Goal: Transaction & Acquisition: Purchase product/service

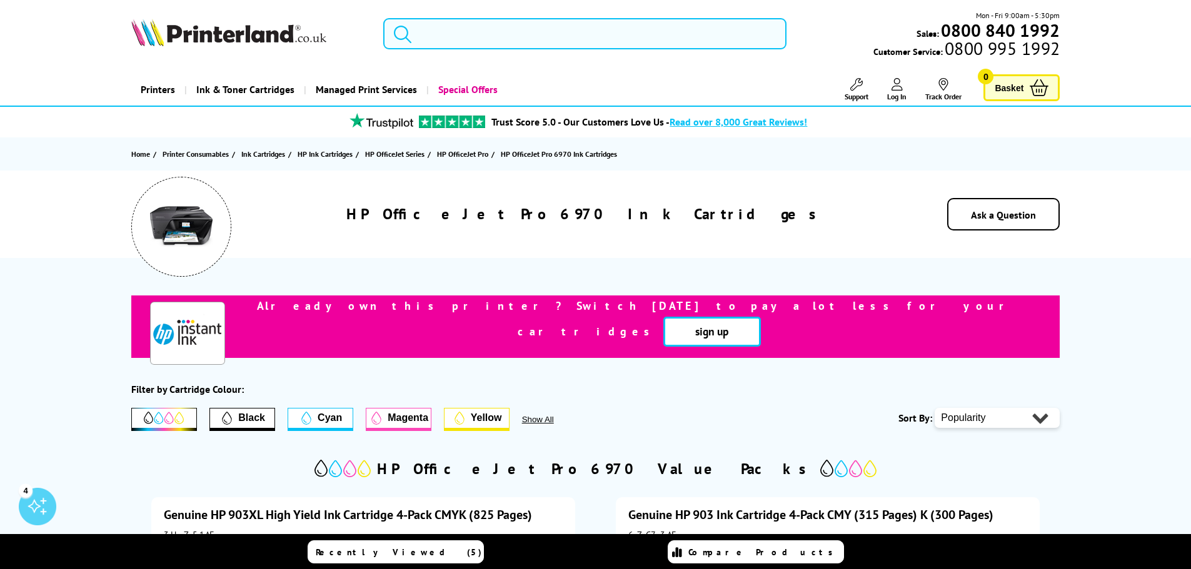
click at [546, 23] on input "search" at bounding box center [584, 33] width 403 height 31
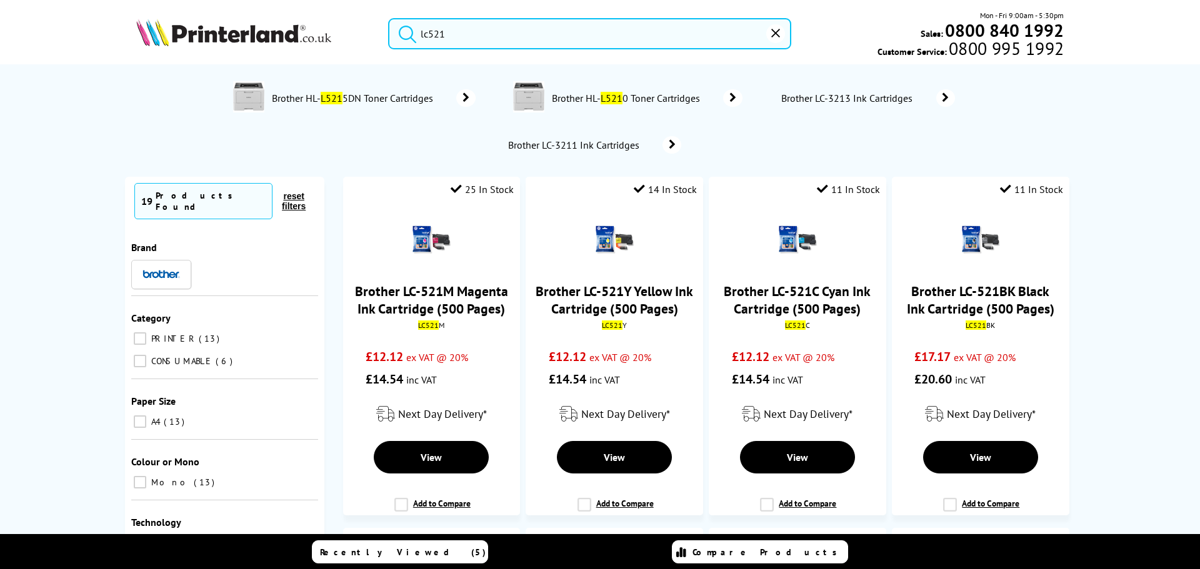
type input "lc521"
click at [370, 102] on span "Brother HL- L521 5DN Toner Cartridges" at bounding box center [354, 98] width 167 height 12
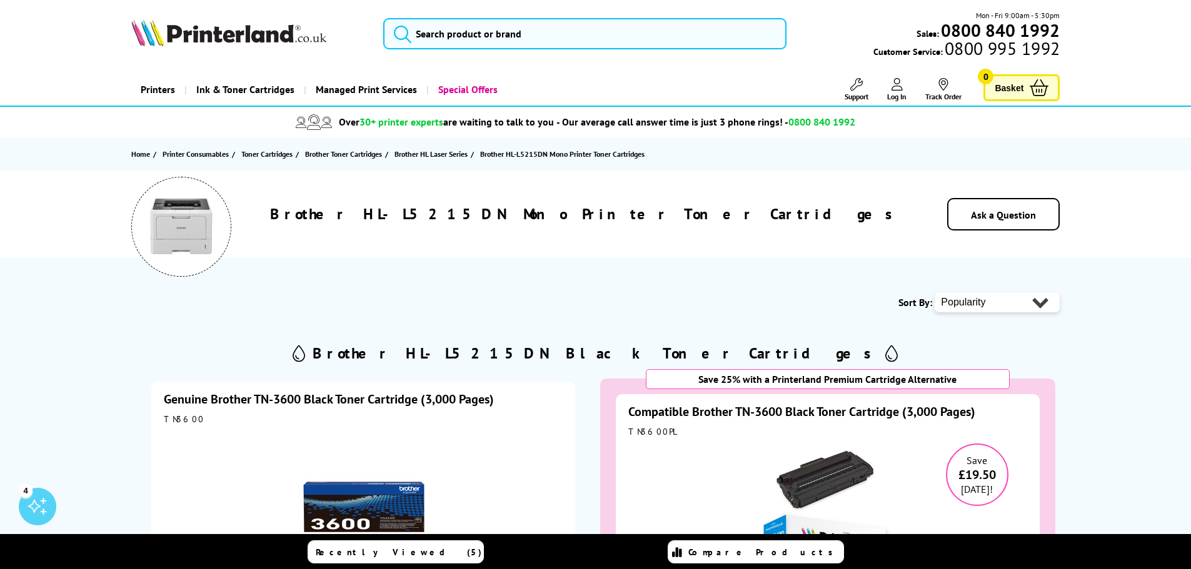
scroll to position [62, 0]
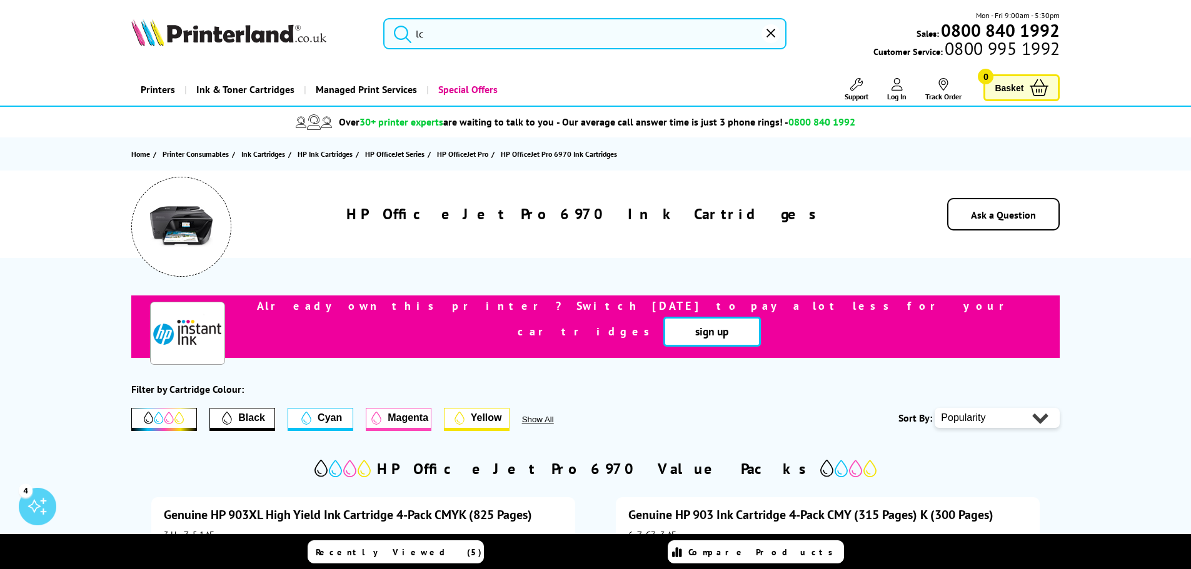
click at [441, 32] on input "lc" at bounding box center [584, 33] width 403 height 31
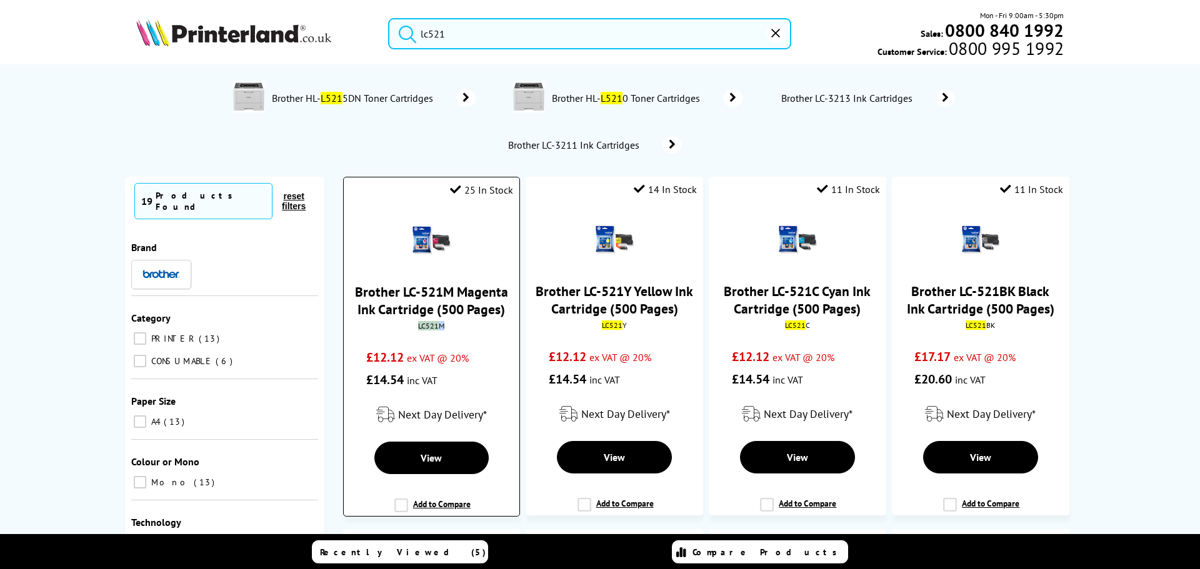
drag, startPoint x: 442, startPoint y: 326, endPoint x: 413, endPoint y: 326, distance: 29.4
click at [413, 326] on div "LC521 M" at bounding box center [431, 325] width 157 height 9
copy div "LC521 M"
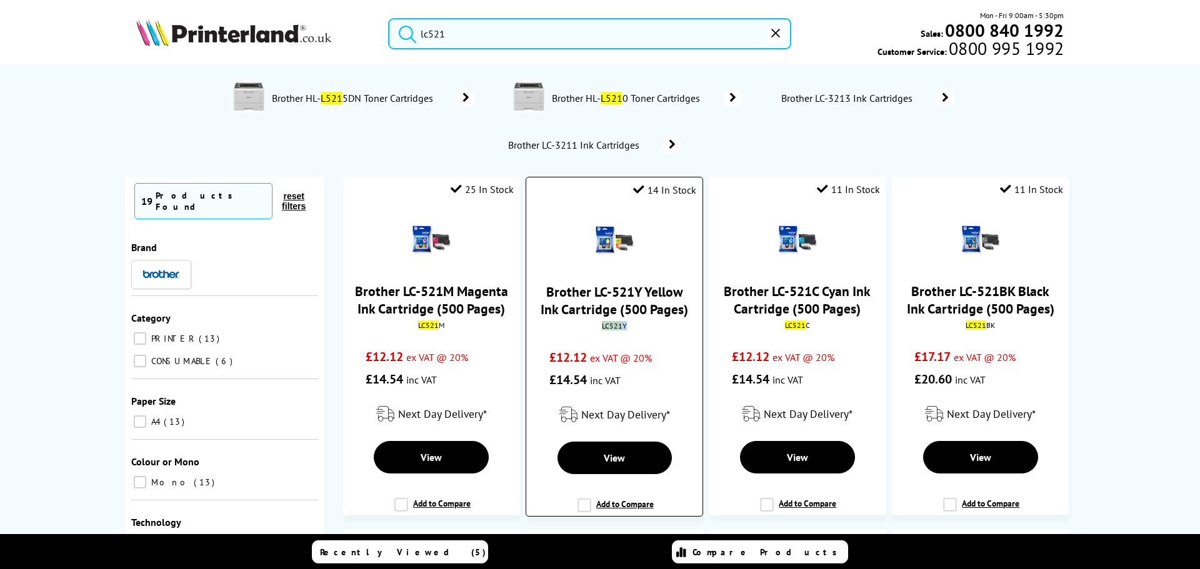
drag, startPoint x: 622, startPoint y: 326, endPoint x: 599, endPoint y: 329, distance: 24.0
click at [599, 329] on div "LC521 Y" at bounding box center [614, 325] width 157 height 9
copy div "LC521 Y"
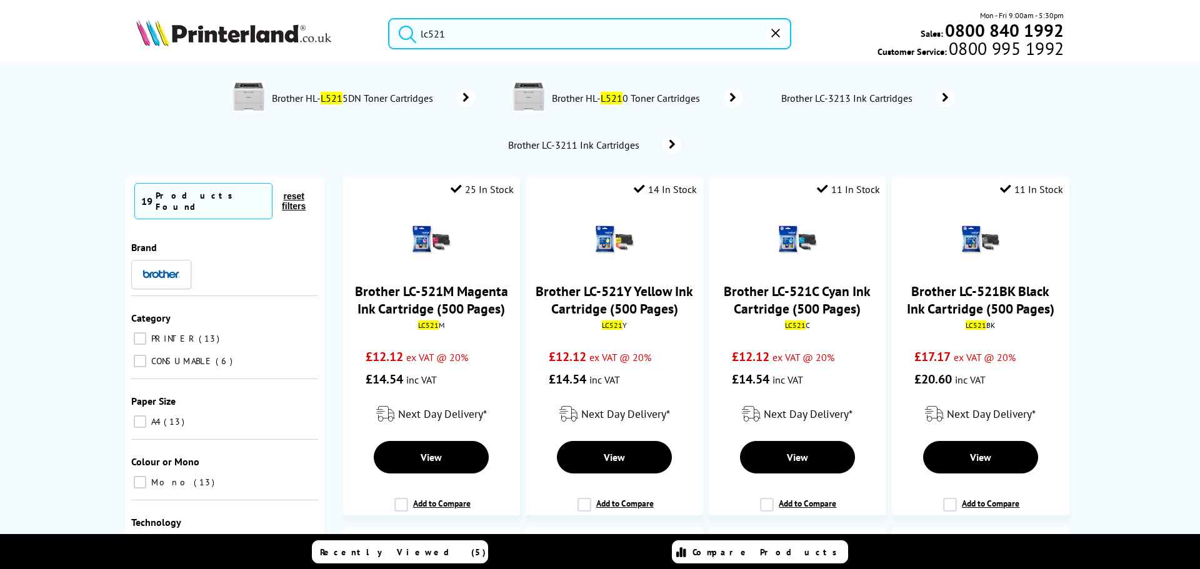
drag, startPoint x: 482, startPoint y: 34, endPoint x: 341, endPoint y: 34, distance: 140.6
click at [341, 34] on div "lc521 Mon - Fri 9:00am - 5:30pm Sales: 0800 840 1992 Customer Service: 0800 995…" at bounding box center [600, 36] width 1000 height 55
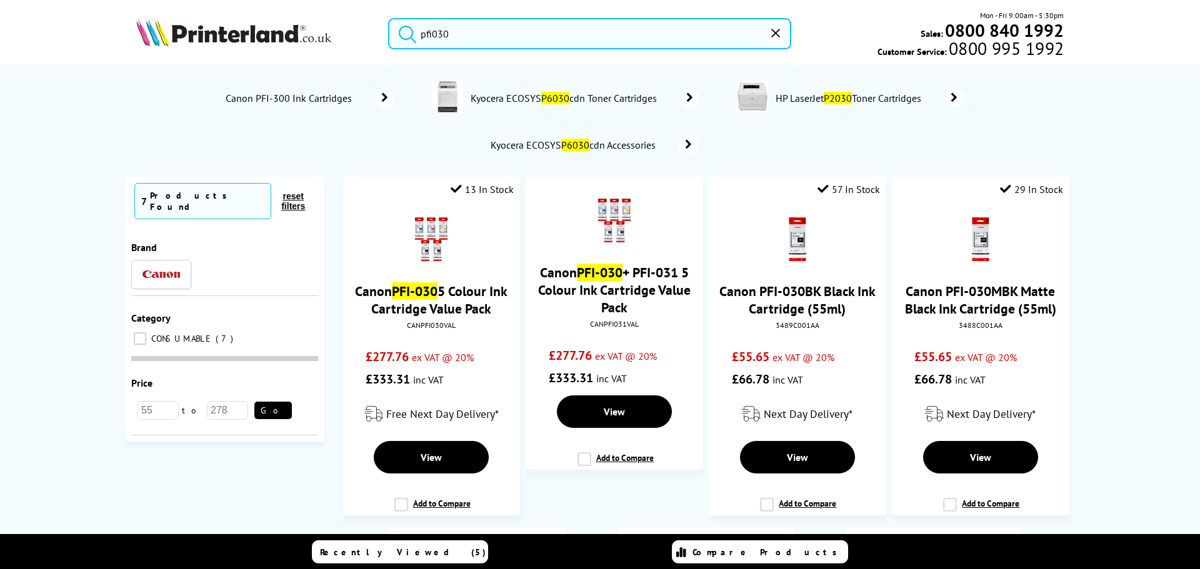
drag, startPoint x: 488, startPoint y: 37, endPoint x: 274, endPoint y: 49, distance: 214.1
click at [274, 49] on div "pfi030 Mon - Fri 9:00am - 5:30pm Sales: 0800 840 1992 Customer Service: 0800 99…" at bounding box center [600, 36] width 1000 height 55
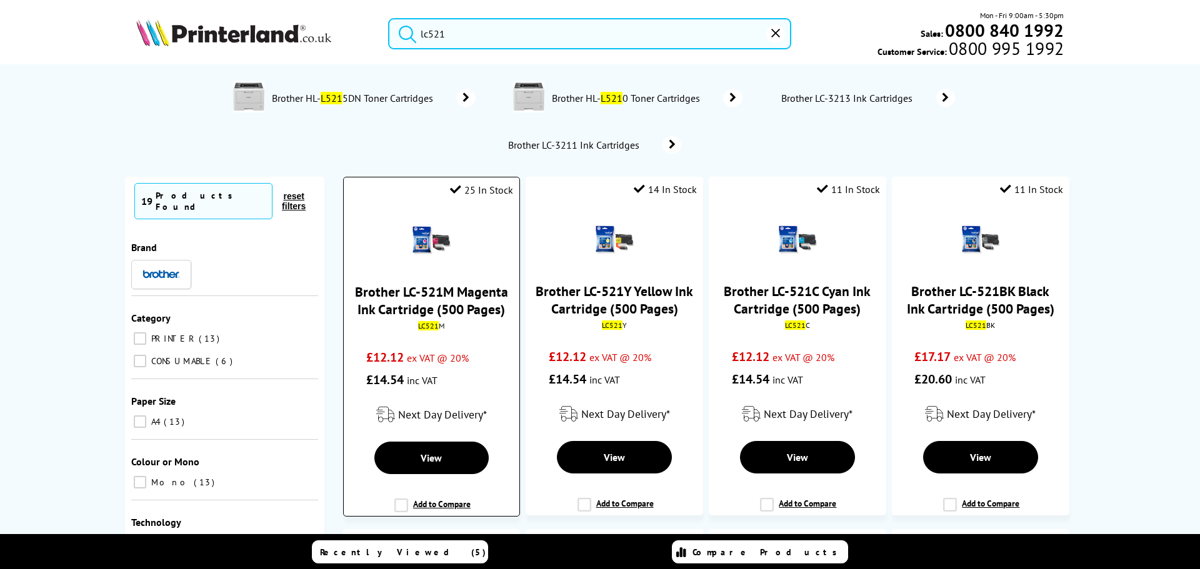
type input "lc521"
drag, startPoint x: 443, startPoint y: 327, endPoint x: 409, endPoint y: 327, distance: 34.4
click at [409, 327] on div "LC521 M" at bounding box center [431, 325] width 157 height 9
copy div "LC521 M"
click at [409, 254] on img at bounding box center [431, 240] width 44 height 44
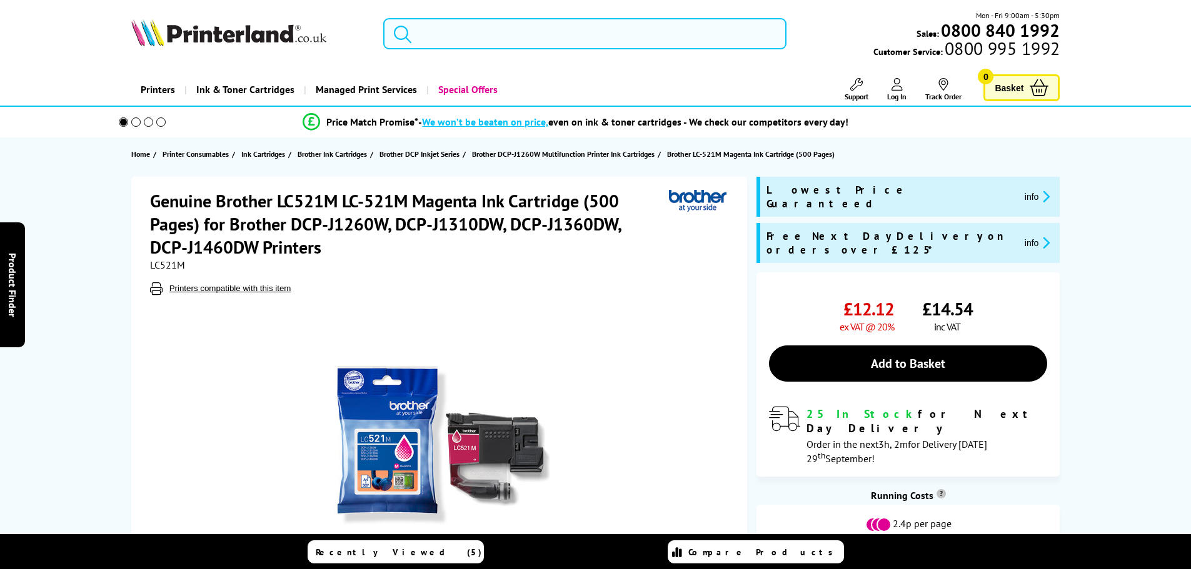
click at [471, 39] on input "search" at bounding box center [584, 33] width 403 height 31
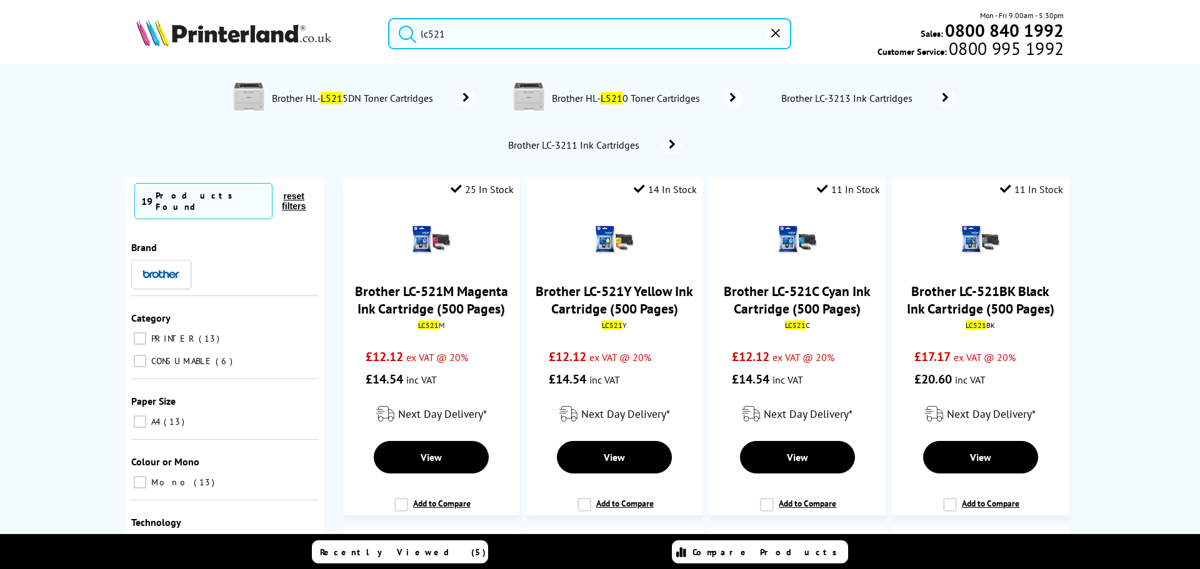
type input "lc521"
